Goal: Information Seeking & Learning: Learn about a topic

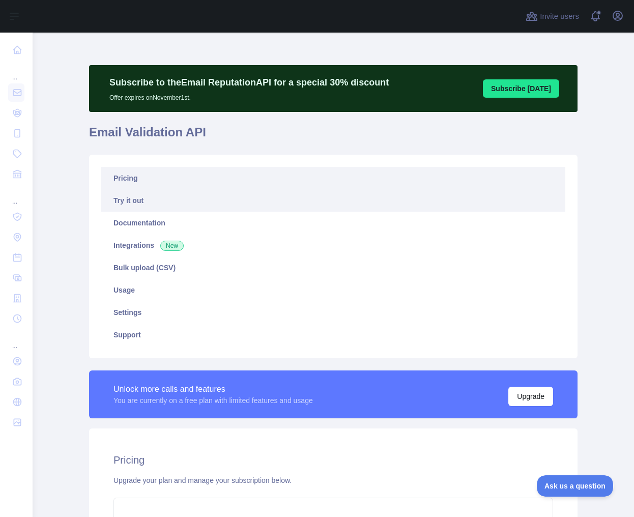
click at [136, 203] on link "Try it out" at bounding box center [333, 200] width 464 height 22
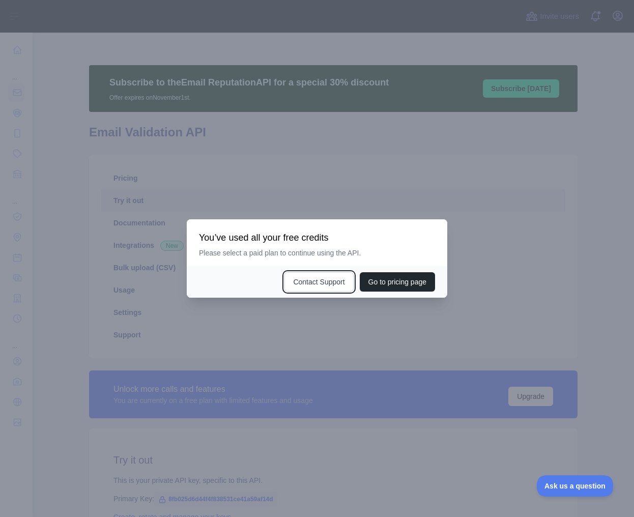
drag, startPoint x: 310, startPoint y: 281, endPoint x: 383, endPoint y: 231, distance: 88.8
click at [383, 231] on div "You’ve used all your free credits Please select a paid plan to continue using t…" at bounding box center [317, 258] width 261 height 78
click at [404, 240] on h3 "You’ve used all your free credits" at bounding box center [317, 238] width 236 height 12
click at [112, 186] on div at bounding box center [317, 258] width 634 height 517
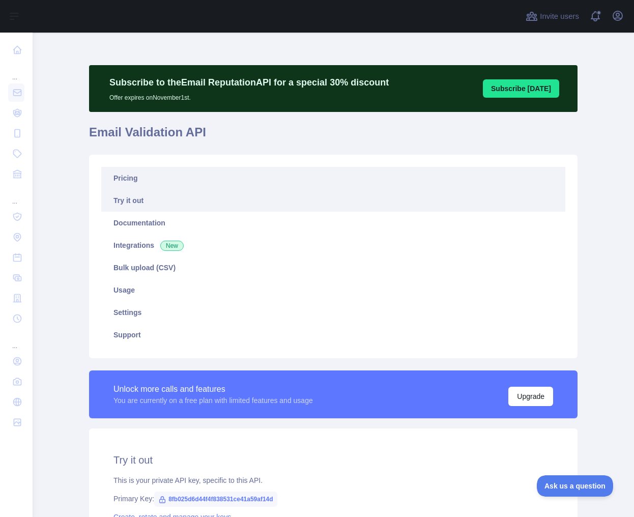
click at [148, 180] on link "Pricing" at bounding box center [333, 178] width 464 height 22
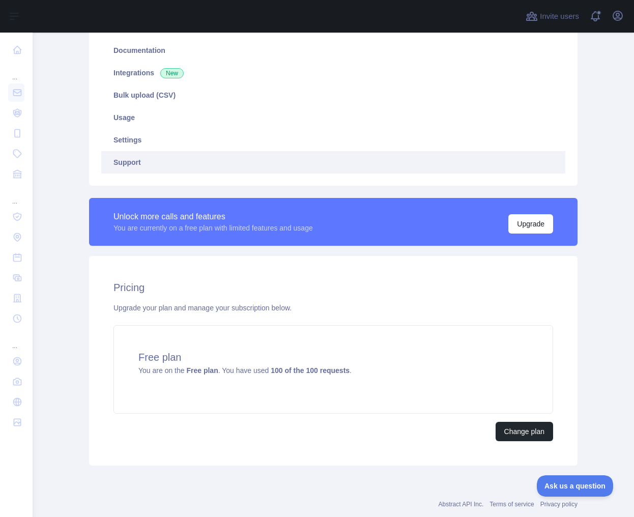
scroll to position [196, 0]
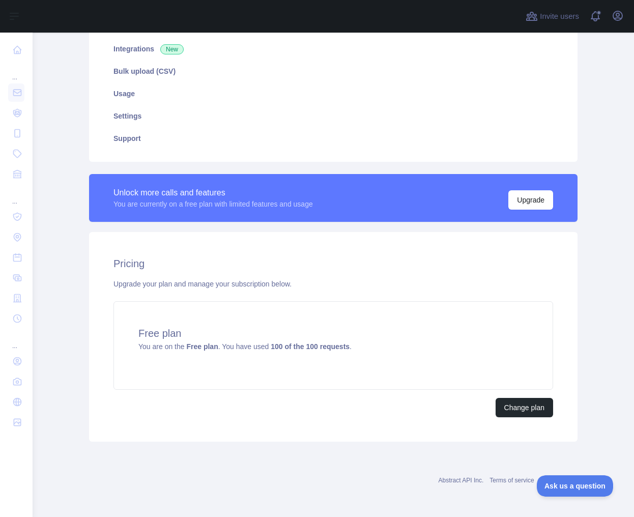
click at [230, 420] on div "Pricing Upgrade your plan and manage your subscription below. Free plan You are…" at bounding box center [333, 337] width 489 height 210
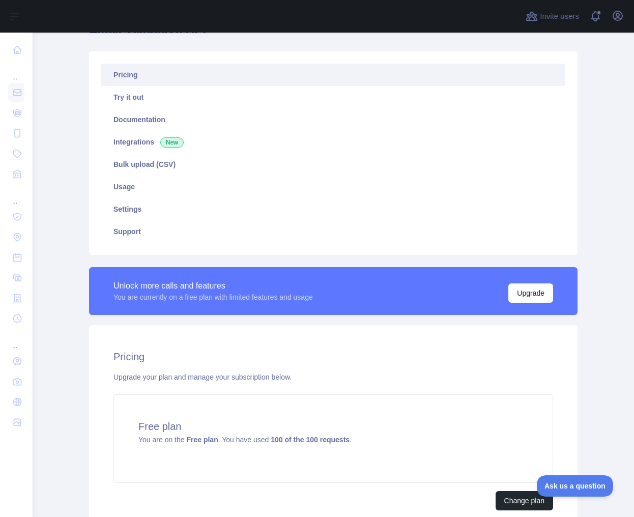
scroll to position [88, 0]
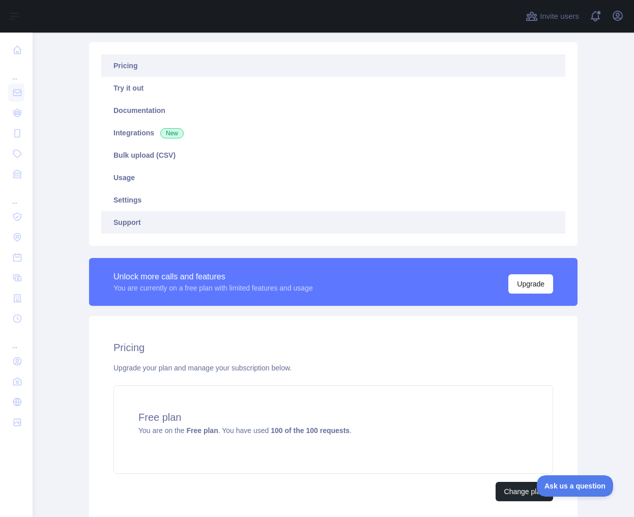
scroll to position [111, 0]
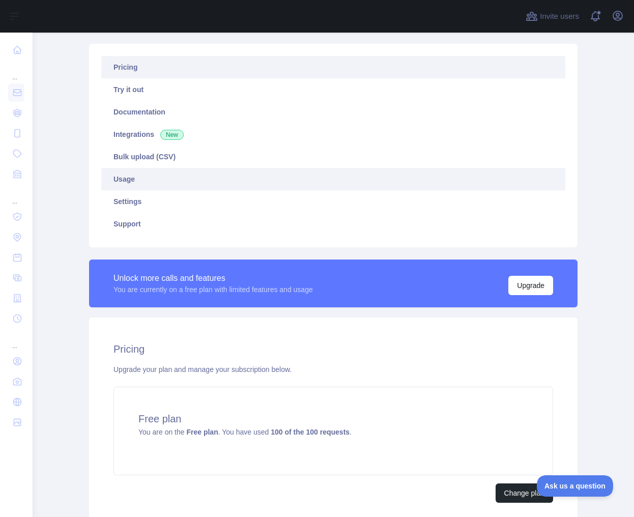
click at [121, 176] on link "Usage" at bounding box center [333, 179] width 464 height 22
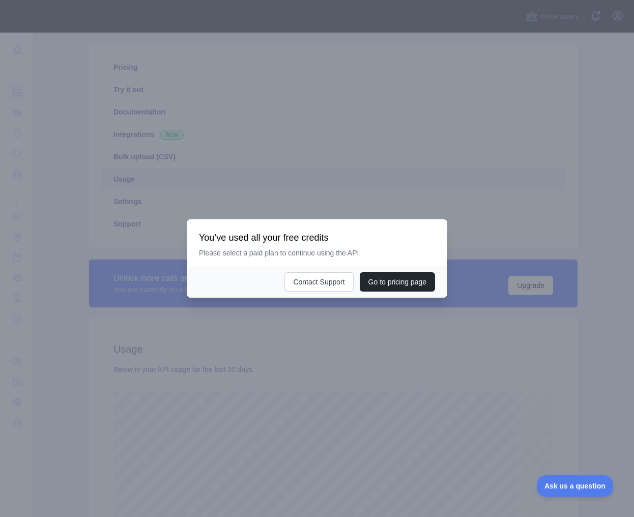
scroll to position [484, 594]
click at [309, 283] on button "Contact Support" at bounding box center [318, 281] width 69 height 19
click at [177, 176] on div at bounding box center [317, 258] width 634 height 517
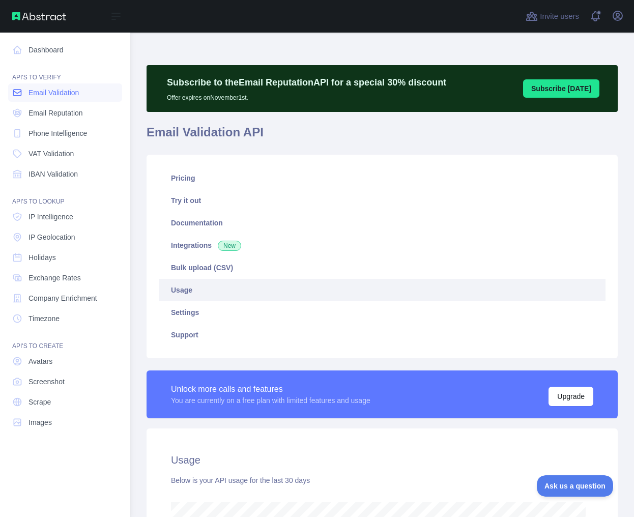
scroll to position [508443, 508431]
click at [54, 112] on span "Email Reputation" at bounding box center [55, 113] width 54 height 10
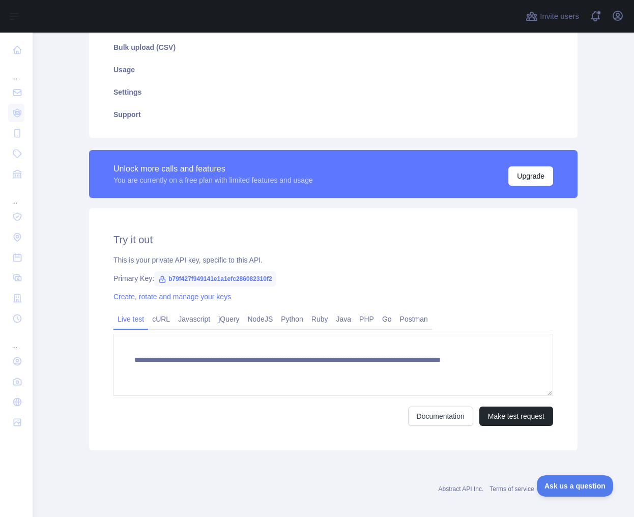
scroll to position [229, 0]
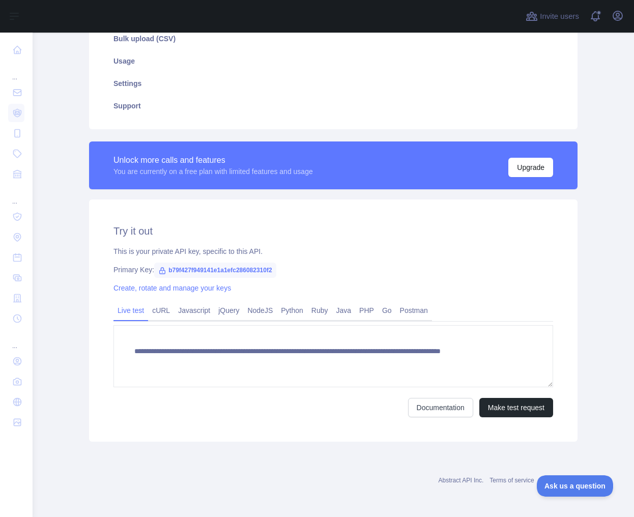
click at [218, 481] on div "Abstract API Inc. Terms of service Privacy policy" at bounding box center [333, 480] width 489 height 8
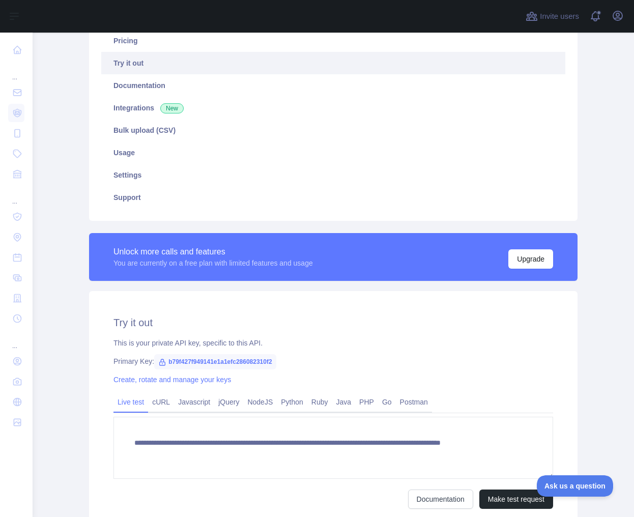
scroll to position [137, 0]
click at [126, 63] on link "Try it out" at bounding box center [333, 63] width 464 height 22
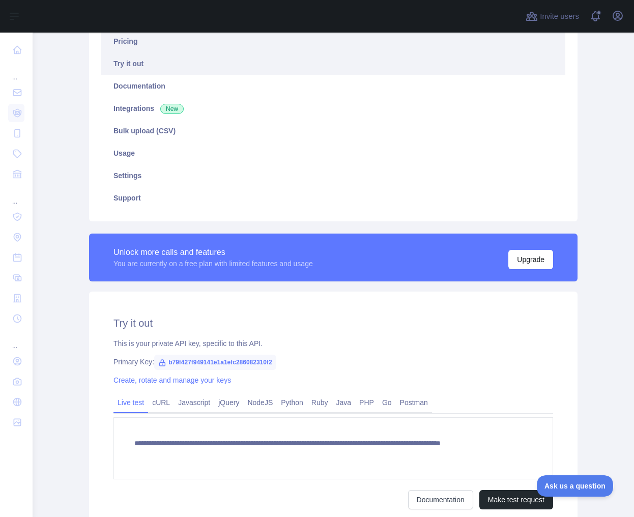
click at [127, 42] on link "Pricing" at bounding box center [333, 41] width 464 height 22
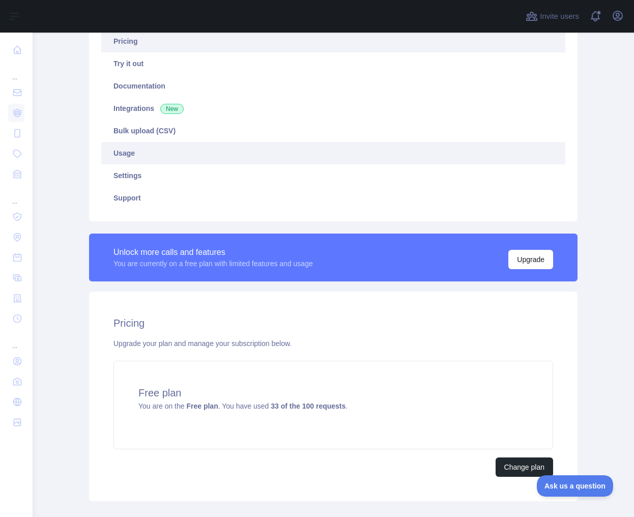
click at [125, 151] on link "Usage" at bounding box center [333, 153] width 464 height 22
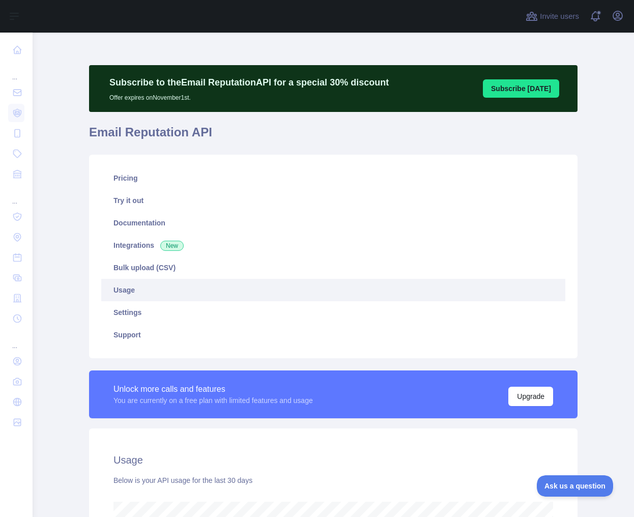
click at [78, 54] on div "Subscribe to the Email Reputation API for a special 30 % discount Offer expires…" at bounding box center [333, 427] width 521 height 789
